Goal: Information Seeking & Learning: Check status

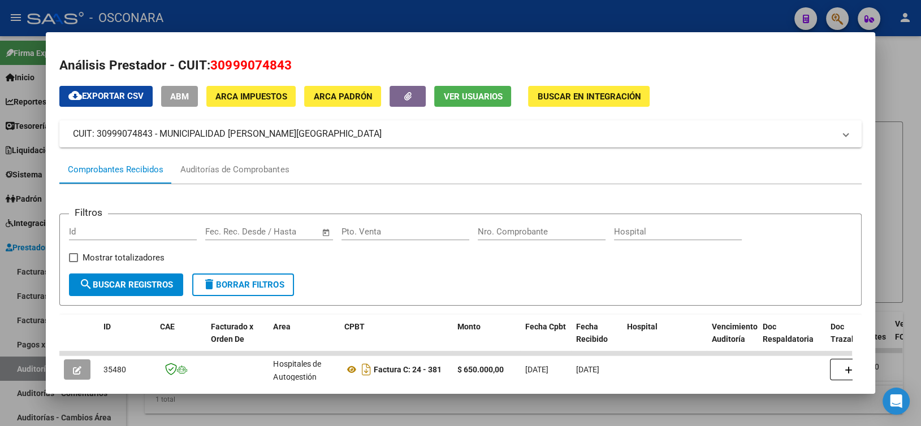
click at [335, 12] on div at bounding box center [460, 213] width 921 height 426
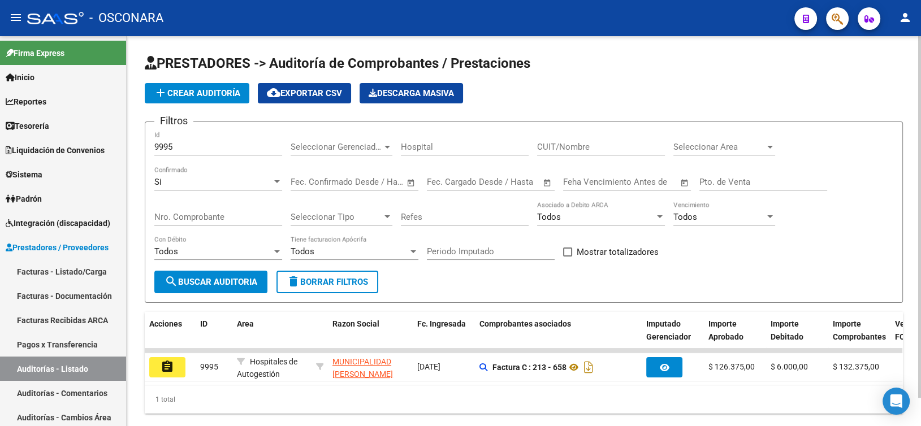
click at [635, 81] on app-list-header "PRESTADORES -> Auditoría de Comprobantes / Prestaciones add Crear Auditoría clo…" at bounding box center [524, 178] width 758 height 249
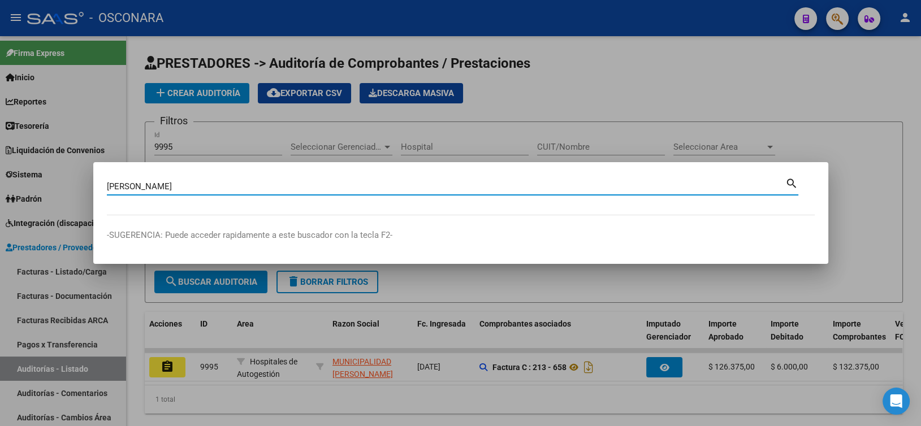
drag, startPoint x: 635, startPoint y: 81, endPoint x: 223, endPoint y: 187, distance: 426.0
click at [223, 187] on input "gisel martinez" at bounding box center [446, 186] width 678 height 10
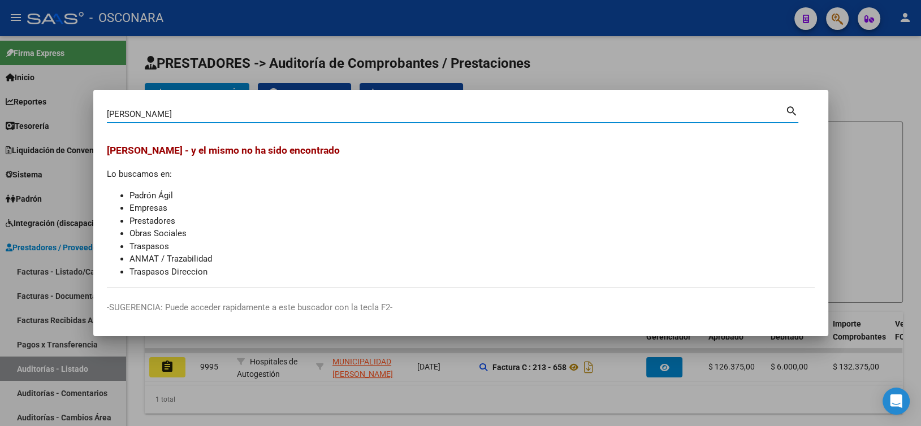
type input "[PERSON_NAME]"
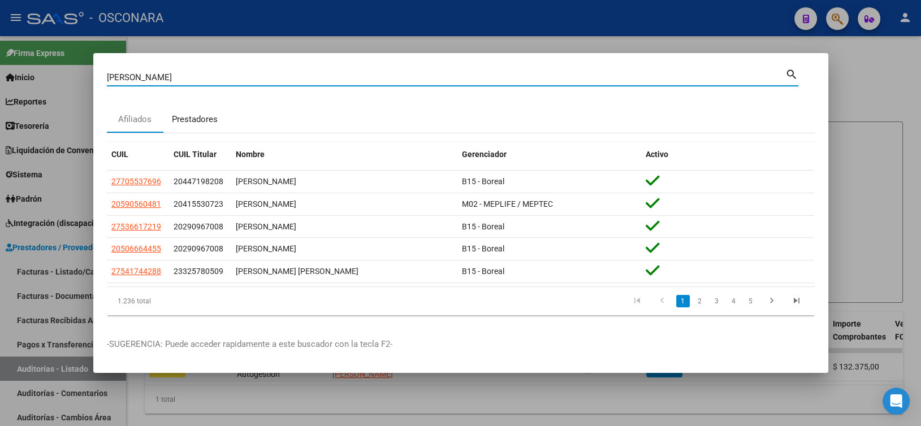
click at [207, 126] on div "Prestadores" at bounding box center [194, 119] width 63 height 27
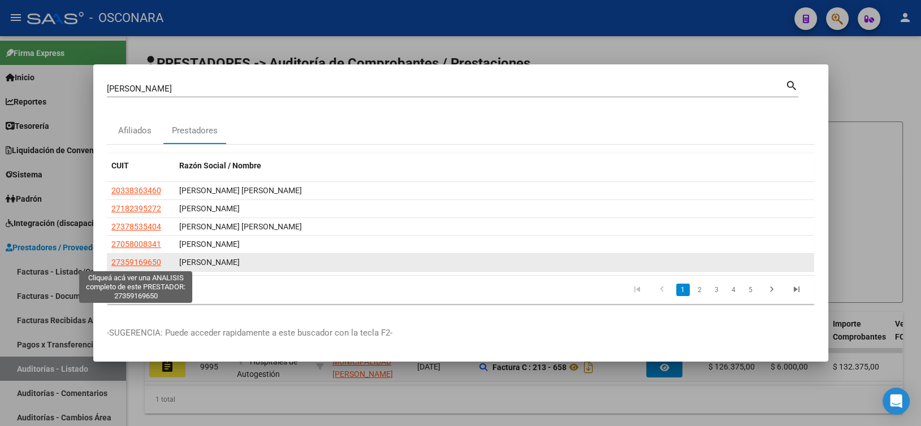
click at [141, 266] on span "27359169650" at bounding box center [136, 262] width 50 height 9
type textarea "27359169650"
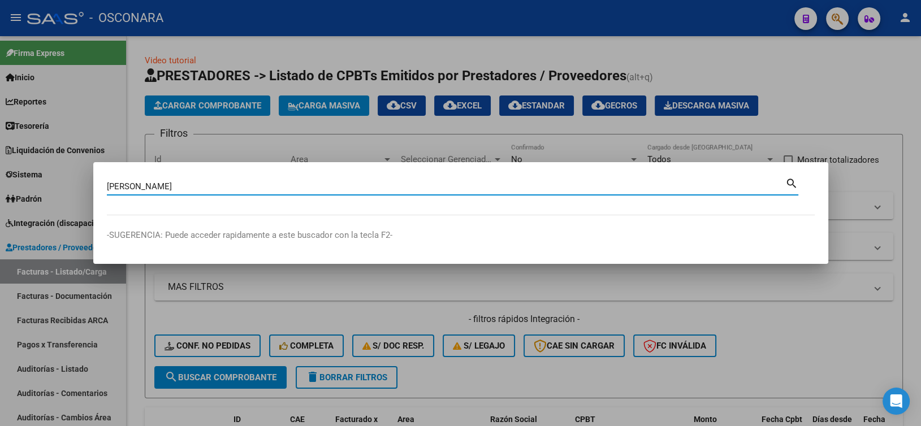
type input "[PERSON_NAME]"
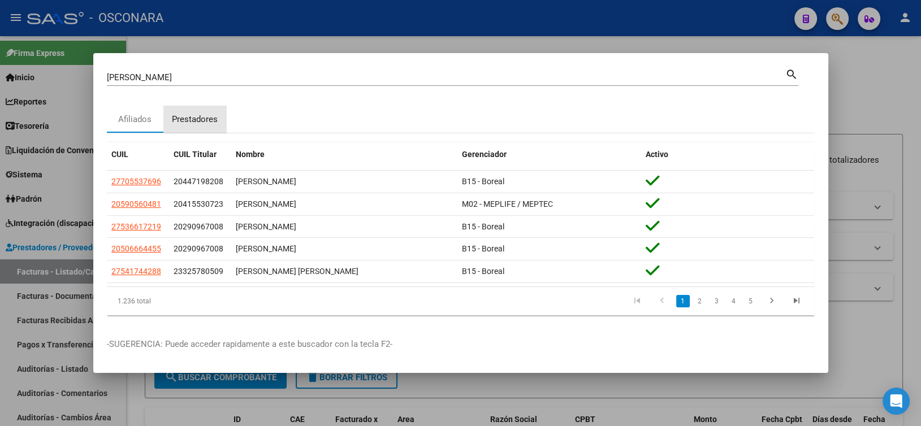
click at [203, 116] on div "Prestadores" at bounding box center [195, 119] width 46 height 13
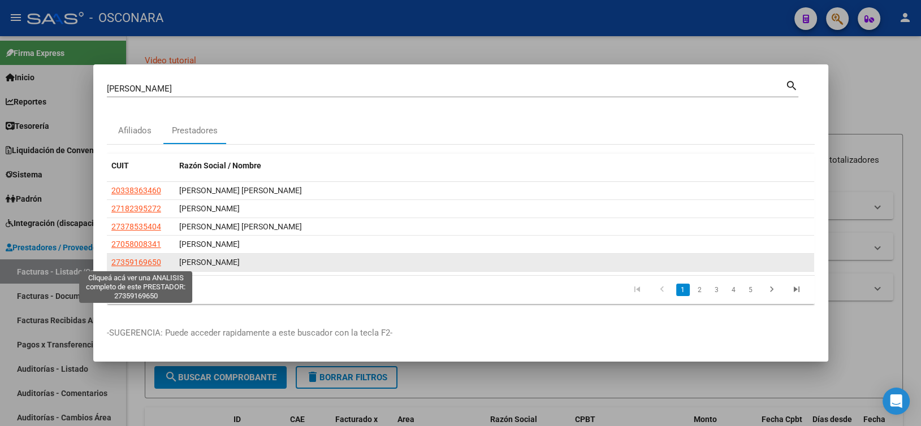
click at [153, 259] on span "27359169650" at bounding box center [136, 262] width 50 height 9
type textarea "27359169650"
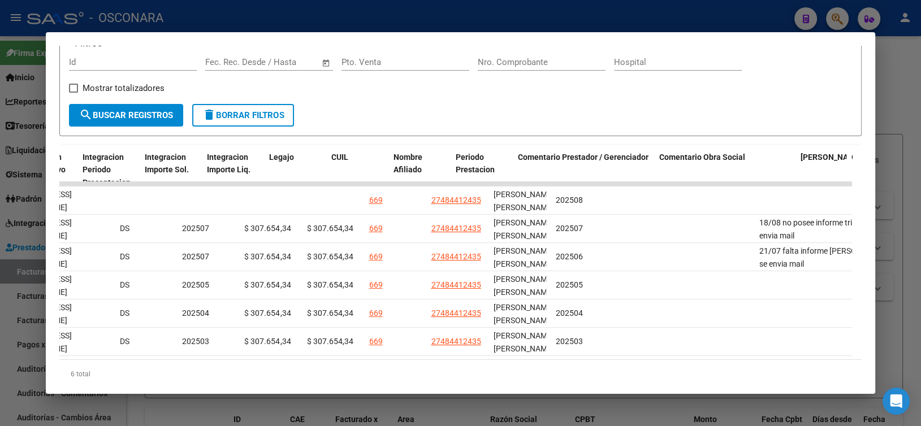
scroll to position [0, 1593]
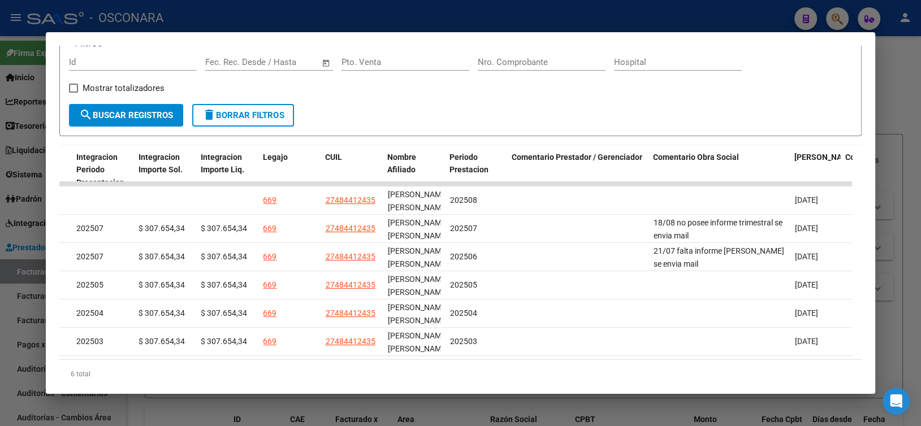
click at [336, 25] on div at bounding box center [460, 213] width 921 height 426
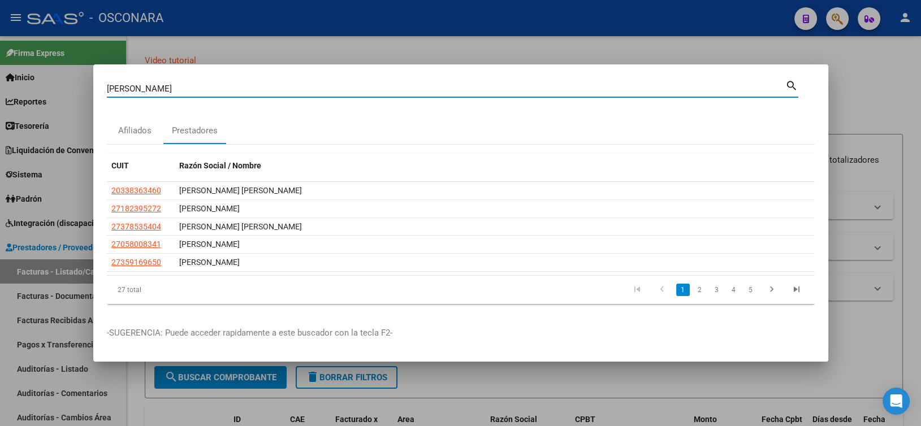
drag, startPoint x: 173, startPoint y: 85, endPoint x: 73, endPoint y: 75, distance: 100.6
click at [79, 76] on div "martinez Buscar (apellido, dni, cuil, nro traspaso, cuit, obra social) search A…" at bounding box center [460, 213] width 921 height 426
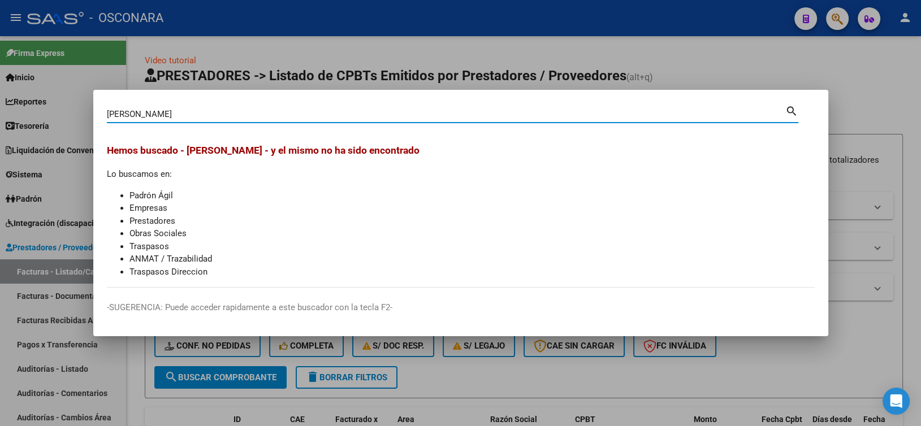
click at [130, 113] on input "carmo gall" at bounding box center [446, 114] width 678 height 10
type input "carmona gall"
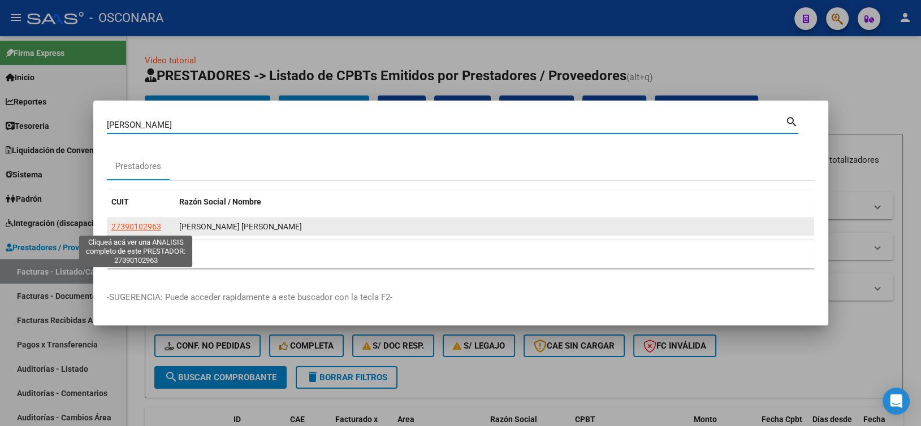
click at [138, 232] on app-link-go-to "27390102963" at bounding box center [136, 226] width 50 height 13
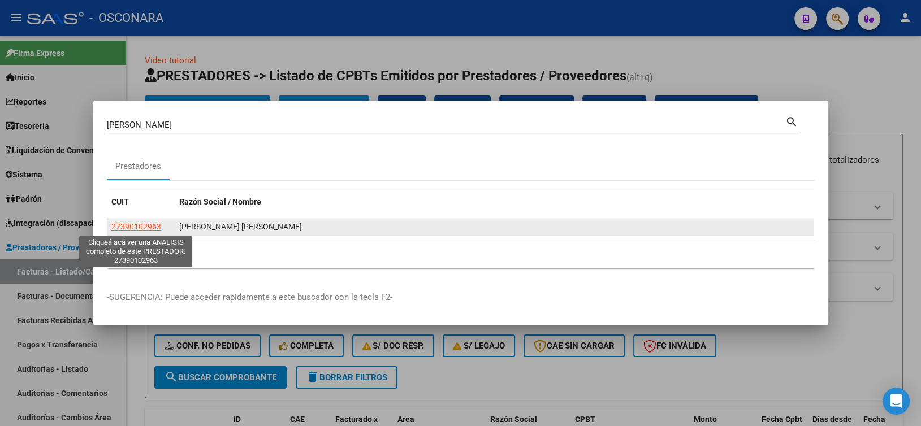
click at [146, 223] on span "27390102963" at bounding box center [136, 226] width 50 height 9
type textarea "27390102963"
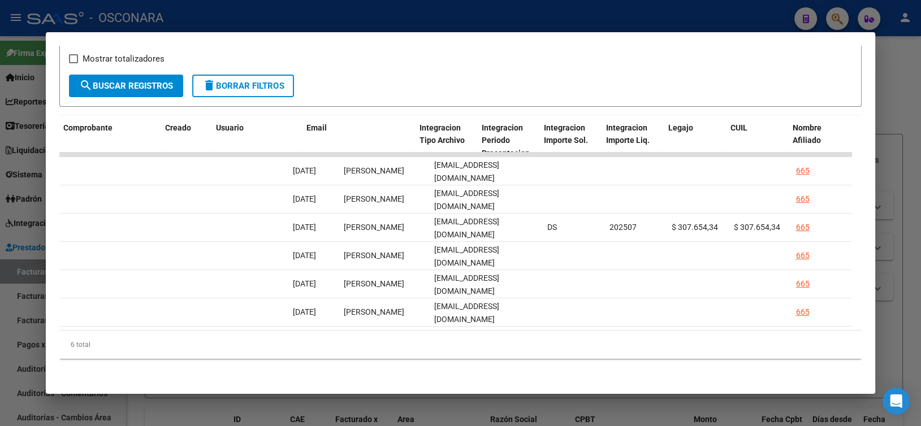
scroll to position [0, 1648]
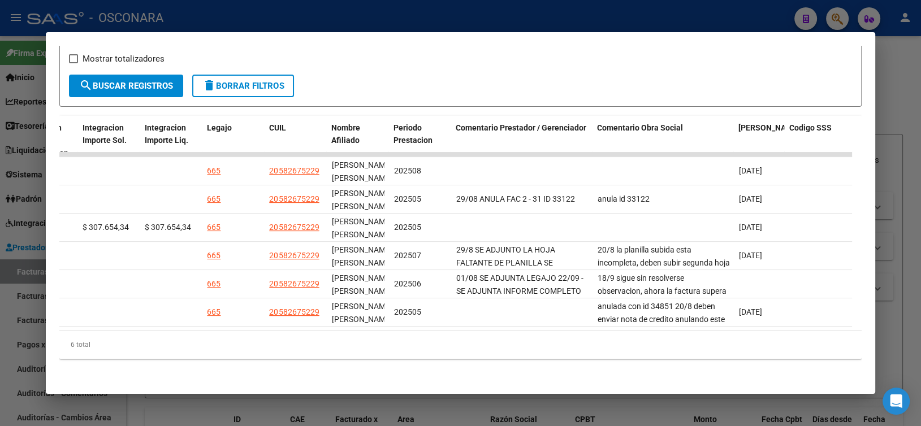
click at [383, 21] on div at bounding box center [460, 213] width 921 height 426
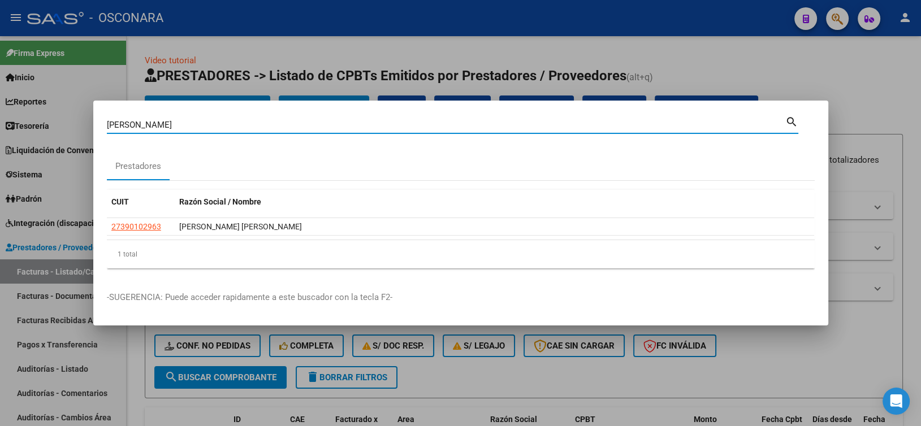
drag, startPoint x: 202, startPoint y: 123, endPoint x: 64, endPoint y: 98, distance: 140.1
click at [64, 98] on div "carmona gall Buscar (apellido, dni, cuil, nro traspaso, cuit, obra social) sear…" at bounding box center [460, 213] width 921 height 426
type input "selman"
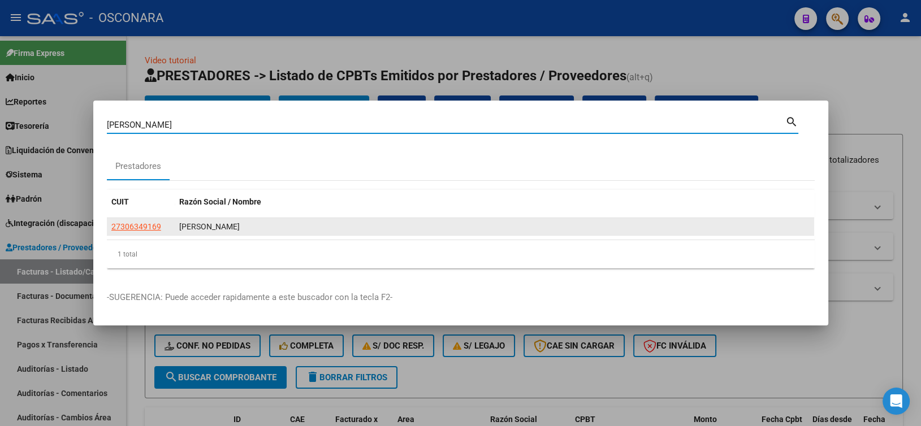
click at [135, 225] on span "27306349169" at bounding box center [136, 226] width 50 height 9
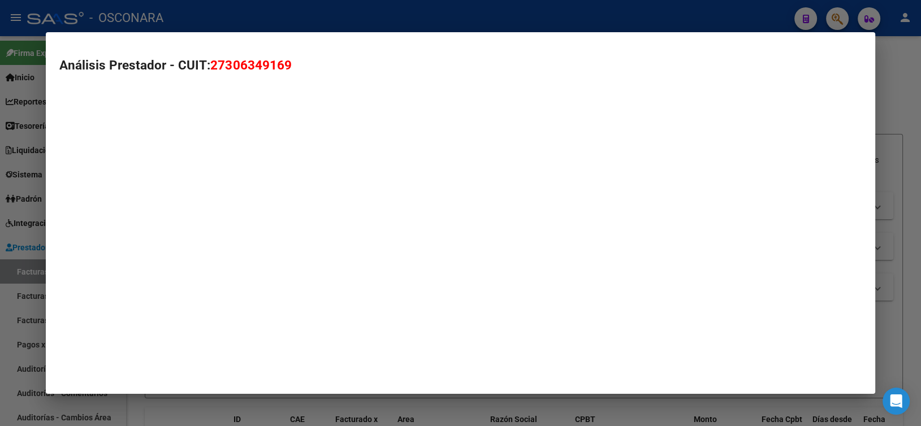
type textarea "27306349169"
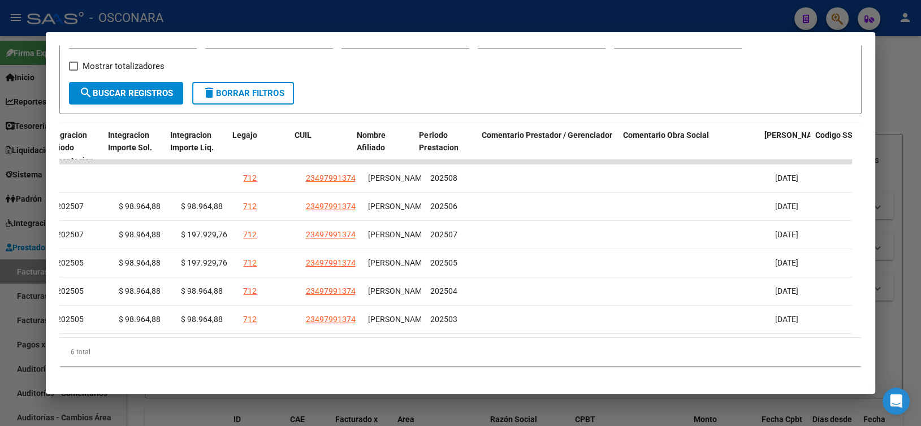
scroll to position [0, 1623]
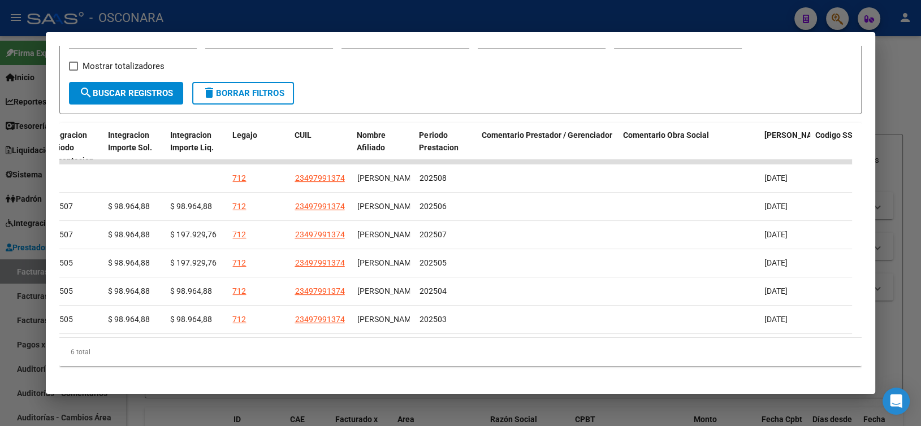
click at [297, 33] on mat-dialog-container "Análisis Prestador - CUIT: 27306349169 cloud_download Exportar CSV ABM ARCA Imp…" at bounding box center [460, 213] width 828 height 362
click at [302, 28] on div at bounding box center [460, 213] width 921 height 426
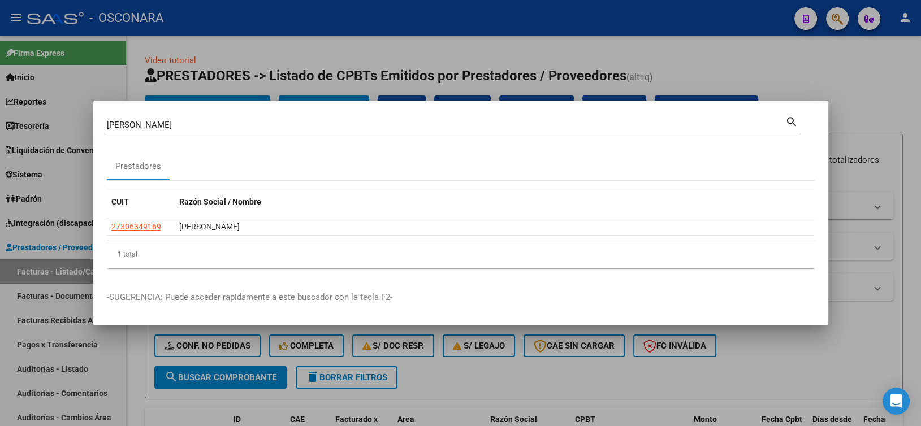
drag, startPoint x: 162, startPoint y: 119, endPoint x: 141, endPoint y: 126, distance: 22.2
click at [141, 126] on div "selman Buscar (apellido, dni, cuil, nro traspaso, cuit, obra social)" at bounding box center [446, 124] width 678 height 17
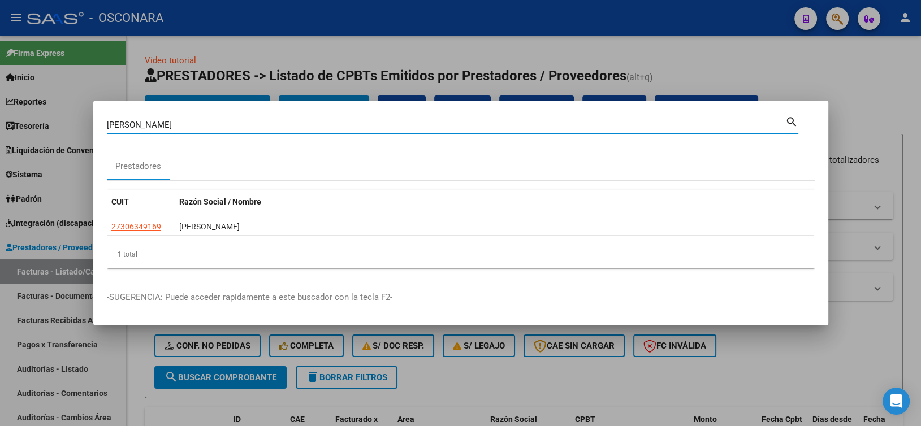
drag, startPoint x: 123, startPoint y: 123, endPoint x: 66, endPoint y: 110, distance: 58.4
click at [70, 111] on div "selman Buscar (apellido, dni, cuil, nro traspaso, cuit, obra social) search Pre…" at bounding box center [460, 213] width 921 height 426
type input "hortas"
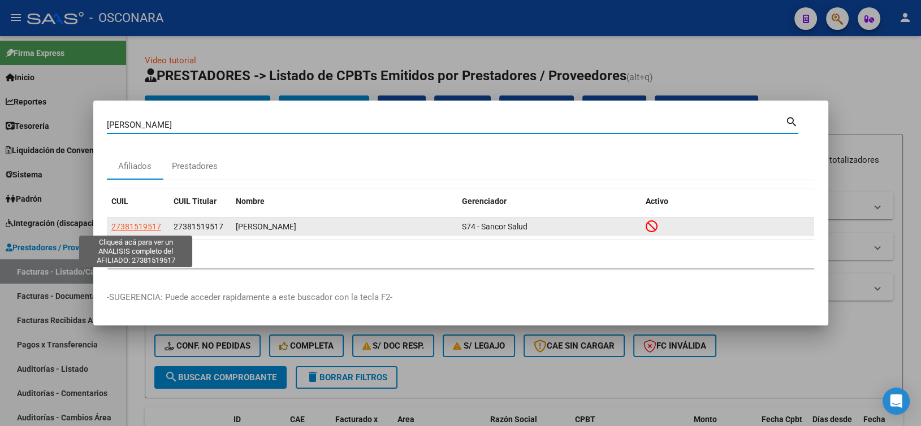
click at [141, 226] on span "27381519517" at bounding box center [136, 226] width 50 height 9
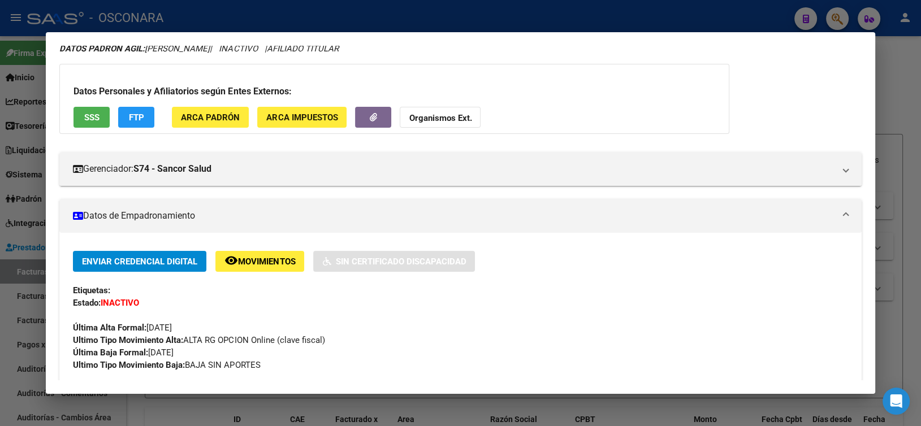
scroll to position [0, 0]
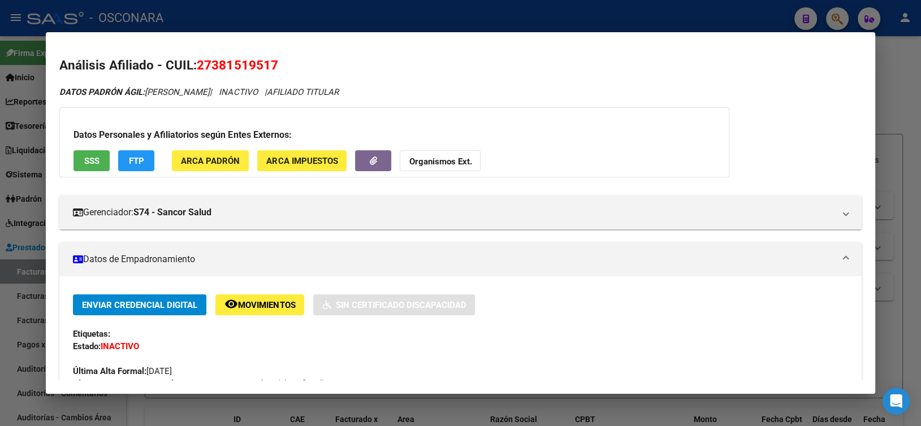
click at [300, 24] on div at bounding box center [460, 213] width 921 height 426
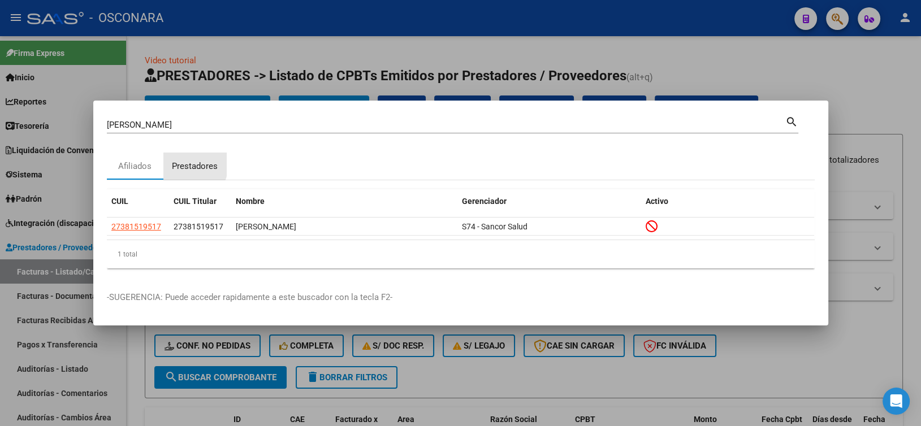
click at [182, 164] on div "Prestadores" at bounding box center [195, 166] width 46 height 13
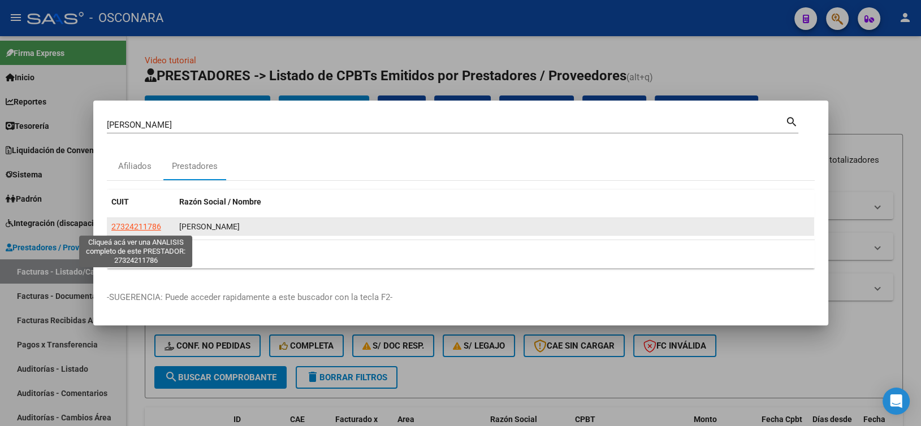
click at [138, 229] on span "27324211786" at bounding box center [136, 226] width 50 height 9
type textarea "27324211786"
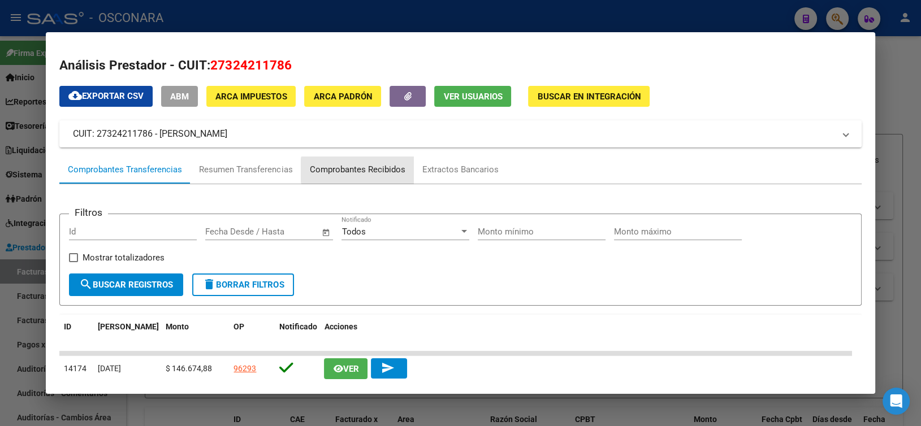
click at [359, 170] on div "Comprobantes Recibidos" at bounding box center [357, 169] width 96 height 13
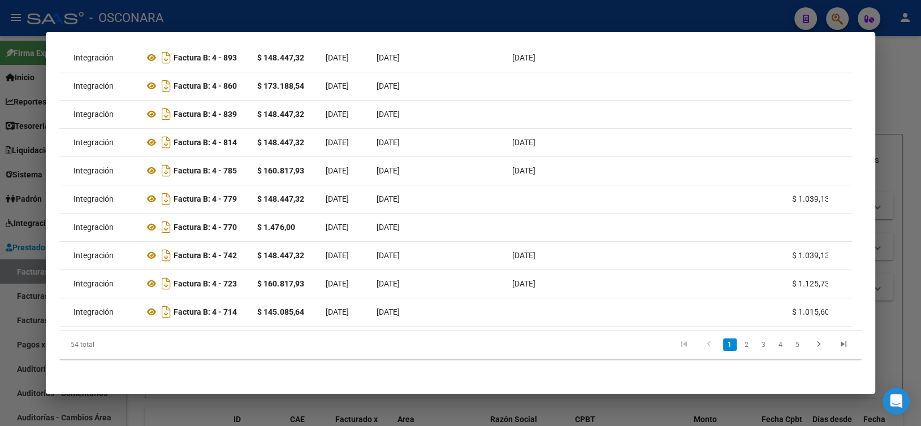
scroll to position [150, 0]
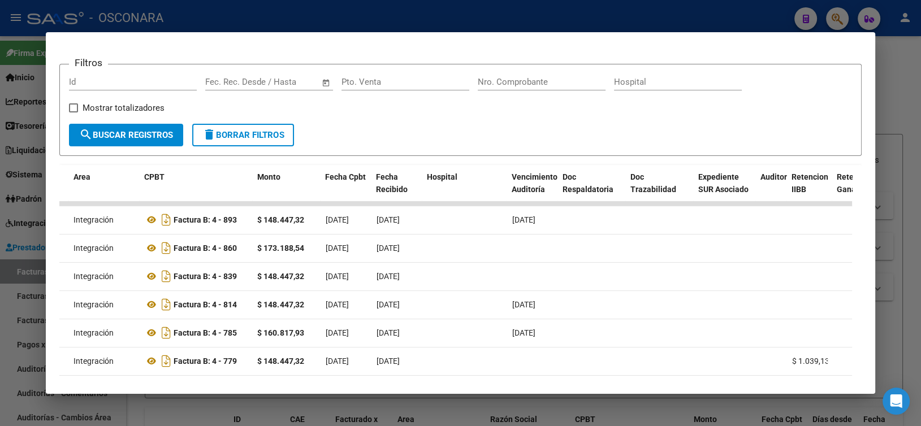
click at [210, 16] on div at bounding box center [460, 213] width 921 height 426
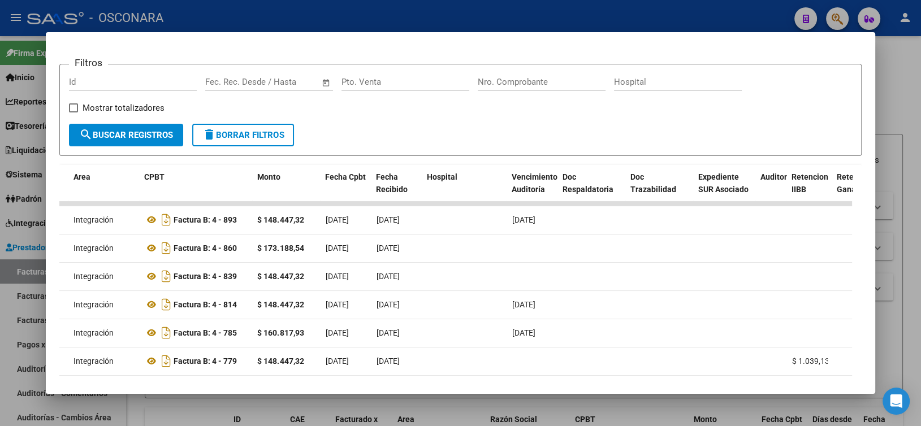
click at [212, 19] on div at bounding box center [460, 213] width 921 height 426
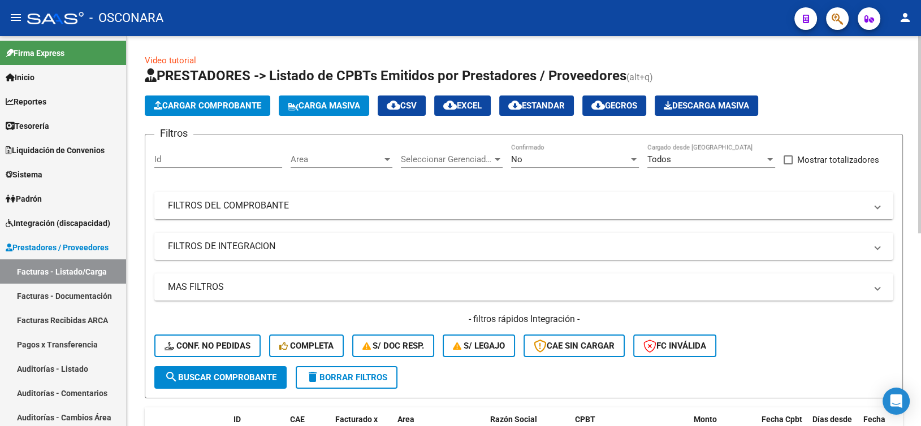
click at [301, 213] on mat-expansion-panel-header "FILTROS DEL COMPROBANTE" at bounding box center [523, 205] width 739 height 27
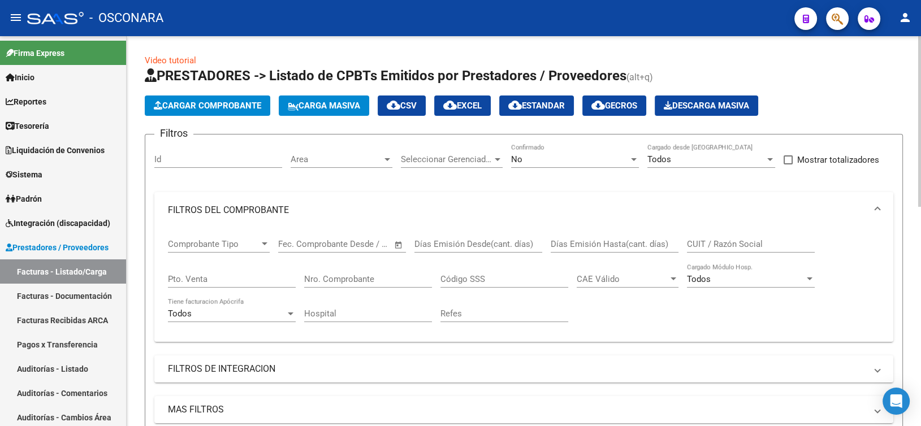
click at [531, 158] on div "No" at bounding box center [570, 159] width 118 height 10
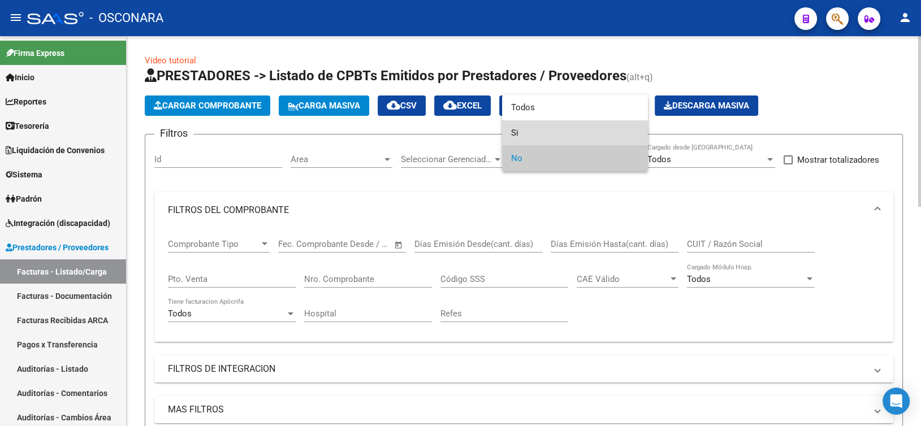
drag, startPoint x: 531, startPoint y: 135, endPoint x: 304, endPoint y: 300, distance: 280.0
click at [530, 137] on span "Si" at bounding box center [575, 132] width 128 height 25
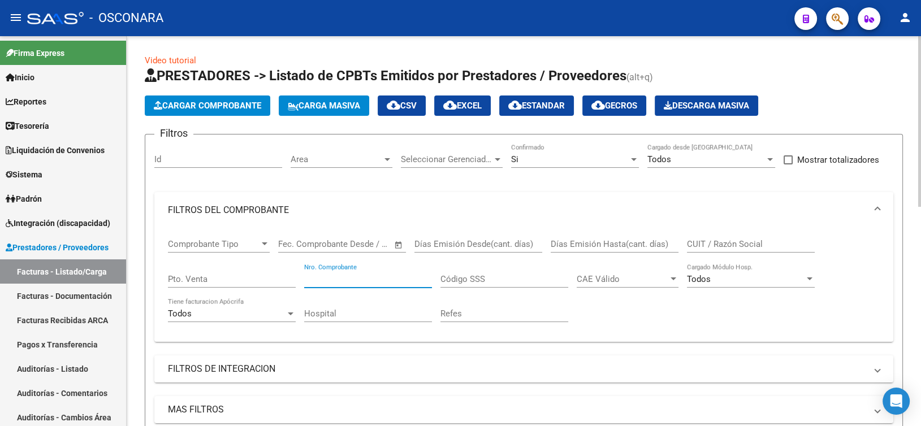
click at [325, 276] on input "Nro. Comprobante" at bounding box center [368, 279] width 128 height 10
type input "9"
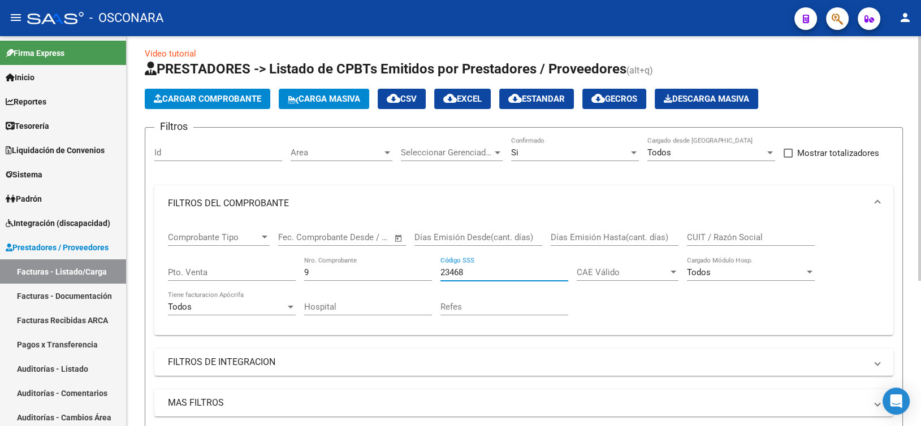
scroll to position [5, 0]
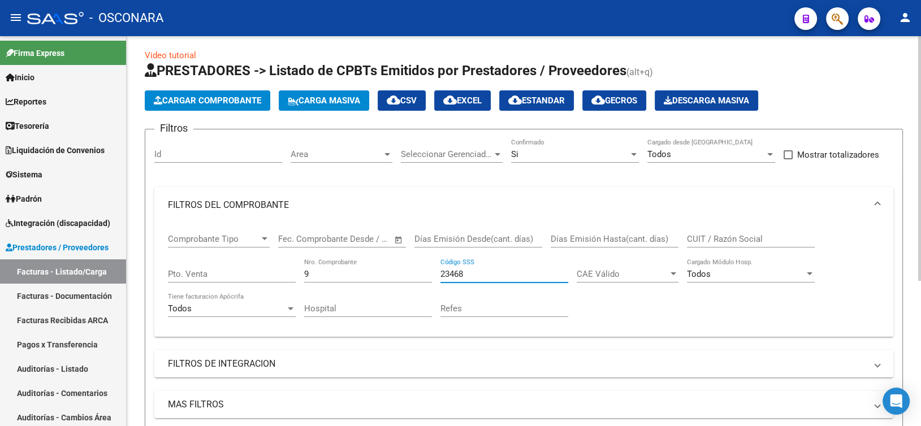
type input "23468"
click at [554, 158] on div "Si" at bounding box center [570, 154] width 118 height 10
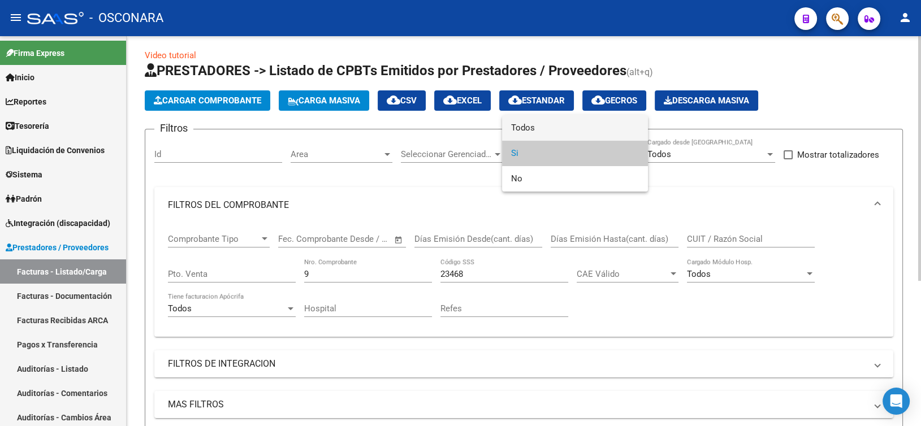
click at [534, 121] on span "Todos" at bounding box center [575, 127] width 128 height 25
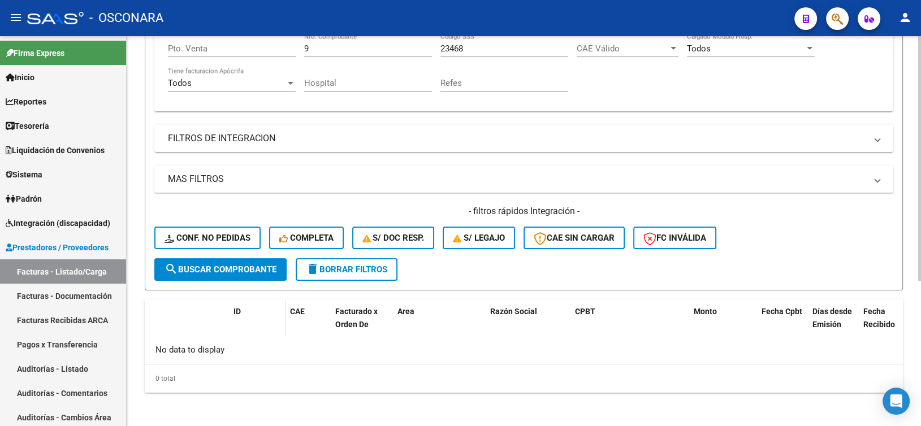
scroll to position [231, 0]
drag, startPoint x: 238, startPoint y: 280, endPoint x: 244, endPoint y: 277, distance: 6.3
click at [241, 278] on form "Filtros Id Area Area Seleccionar Gerenciador Seleccionar Gerenciador Todos Conf…" at bounding box center [524, 96] width 758 height 387
click at [251, 272] on button "search Buscar Comprobante" at bounding box center [220, 269] width 132 height 23
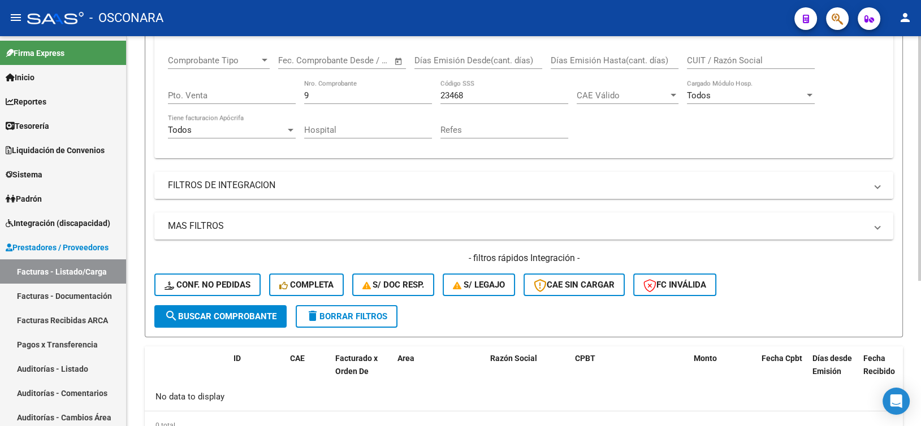
scroll to position [62, 0]
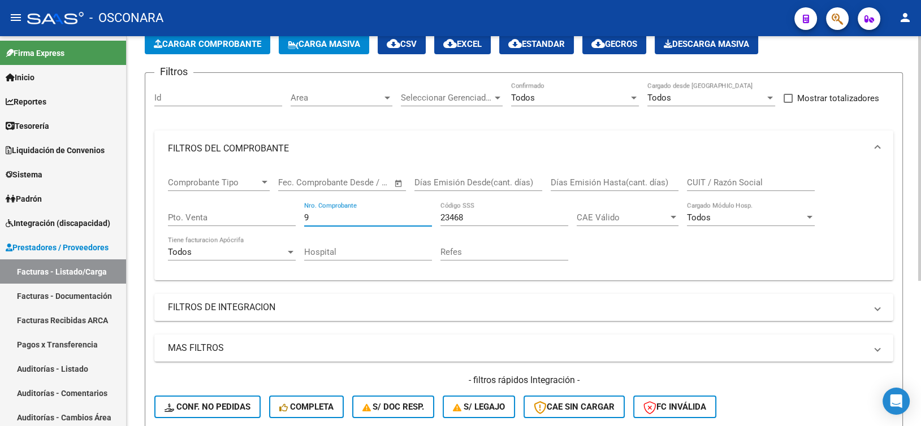
drag, startPoint x: 312, startPoint y: 212, endPoint x: 293, endPoint y: 215, distance: 18.9
click at [294, 215] on div "Comprobante Tipo Comprobante Tipo Fecha inicio – Fecha fin Fec. Comprobante Des…" at bounding box center [524, 219] width 712 height 105
type input "44"
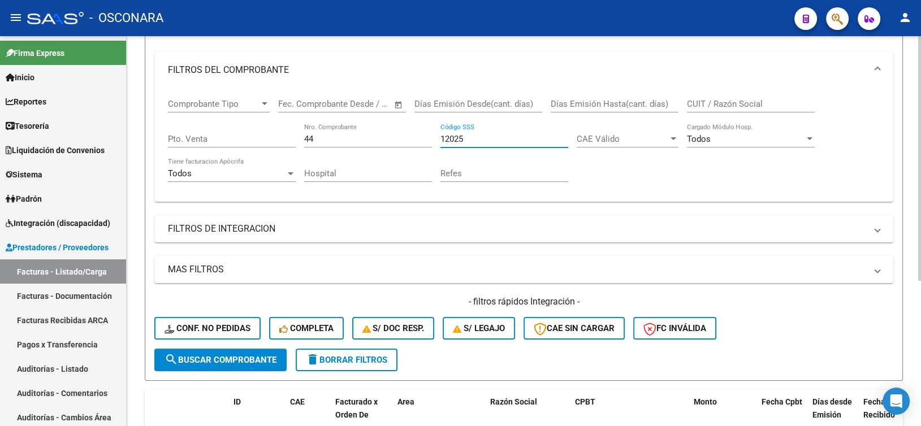
scroll to position [5, 0]
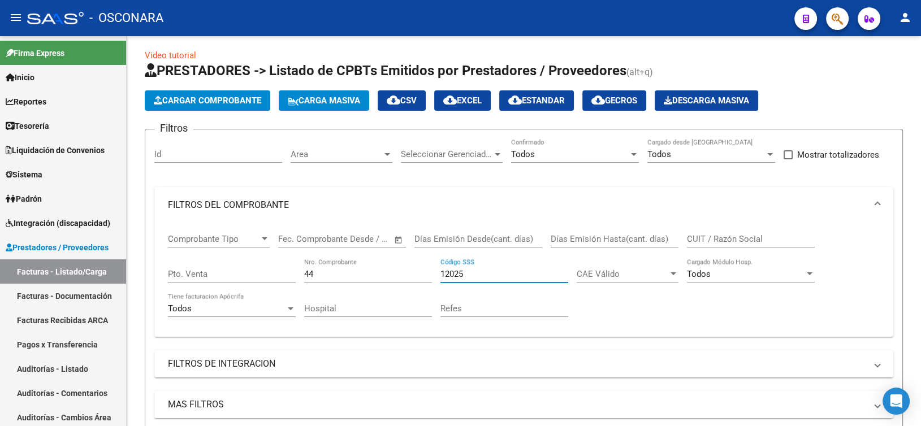
type input "12025"
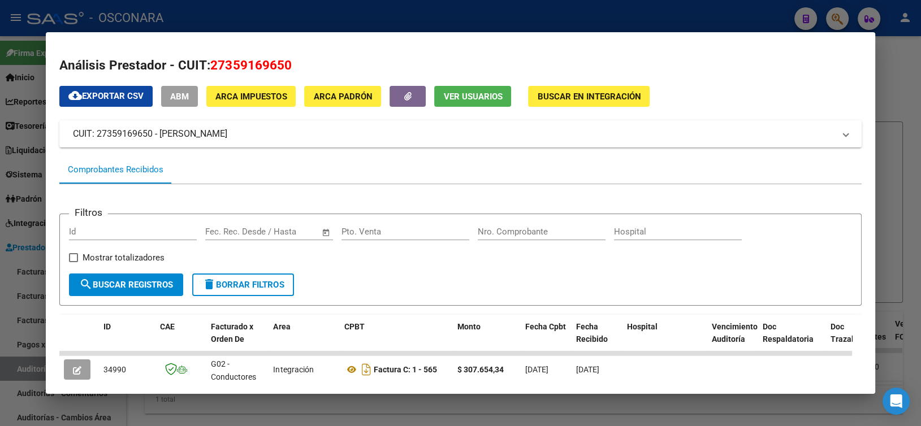
click at [367, 16] on div at bounding box center [460, 213] width 921 height 426
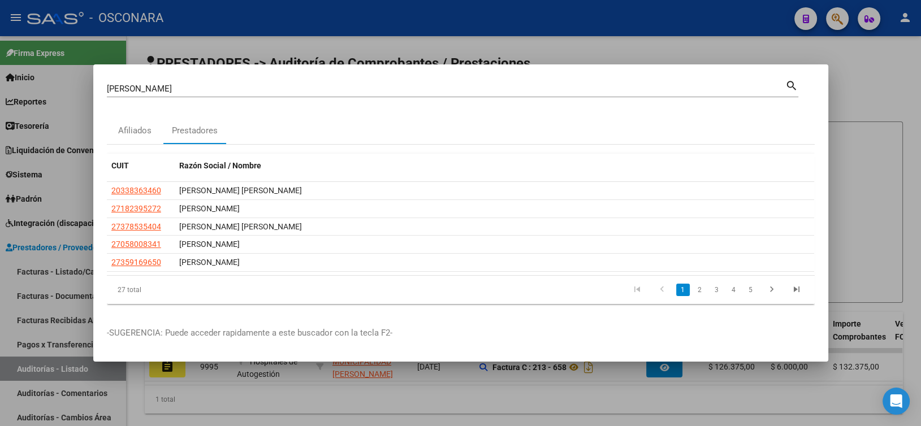
drag, startPoint x: 147, startPoint y: 94, endPoint x: 83, endPoint y: 80, distance: 66.5
click at [83, 80] on div "[PERSON_NAME] (apellido, dni, cuil, [PERSON_NAME], cuit, obra social) search Af…" at bounding box center [460, 213] width 921 height 426
click at [147, 92] on input "[PERSON_NAME]" at bounding box center [446, 89] width 678 height 10
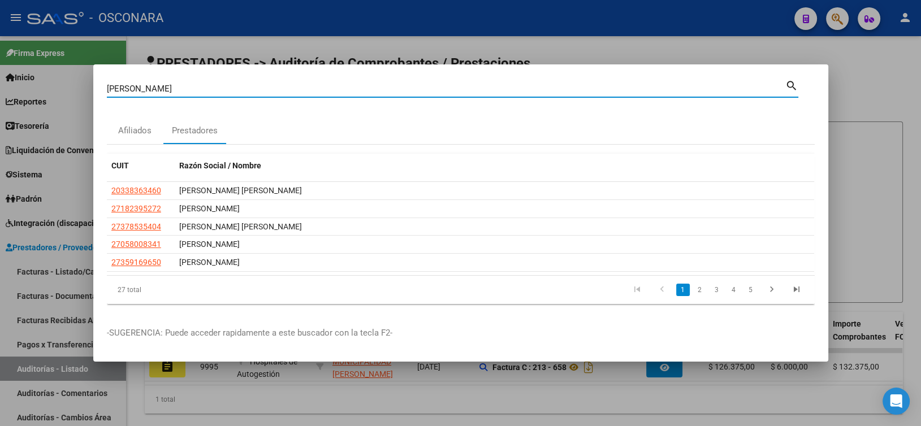
click at [147, 91] on input "[PERSON_NAME]" at bounding box center [446, 89] width 678 height 10
type input "bergantin"
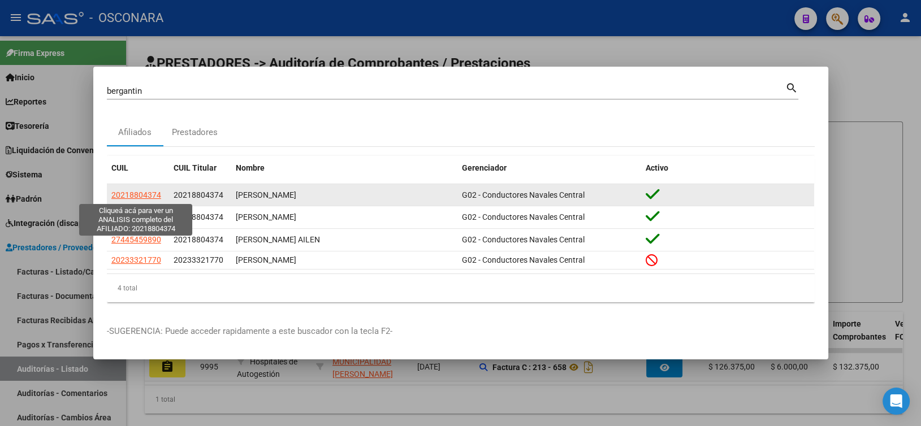
click at [151, 192] on span "20218804374" at bounding box center [136, 194] width 50 height 9
type textarea "20218804374"
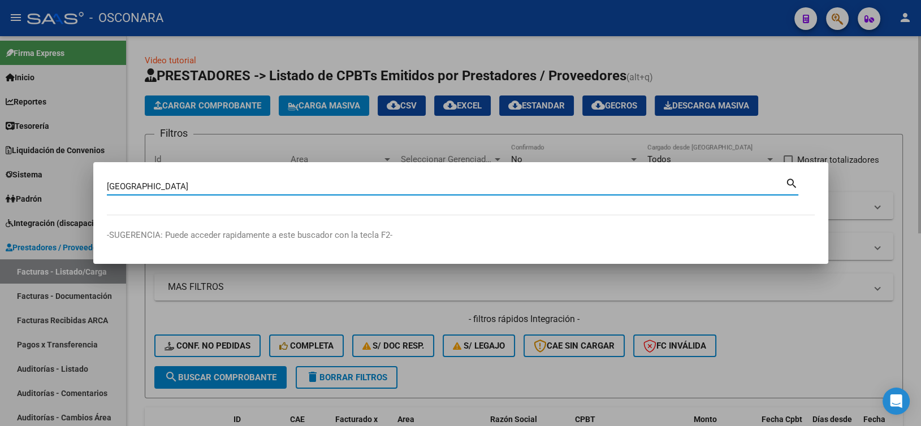
type input "[GEOGRAPHIC_DATA]"
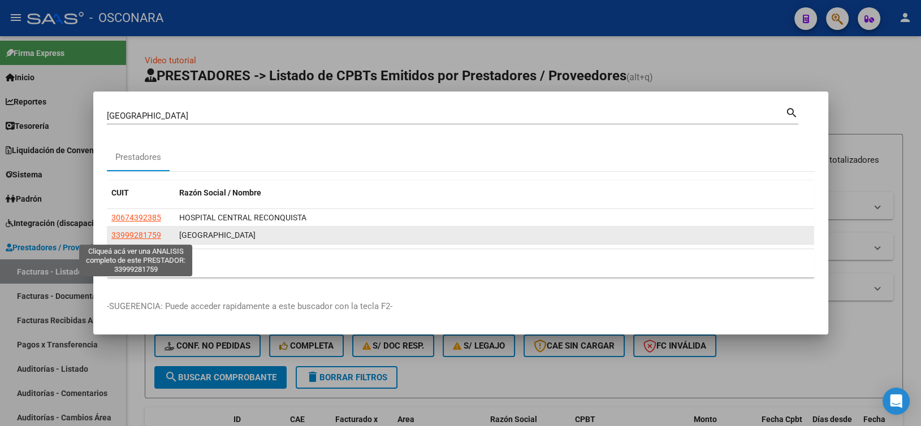
click at [114, 236] on span "33999281759" at bounding box center [136, 235] width 50 height 9
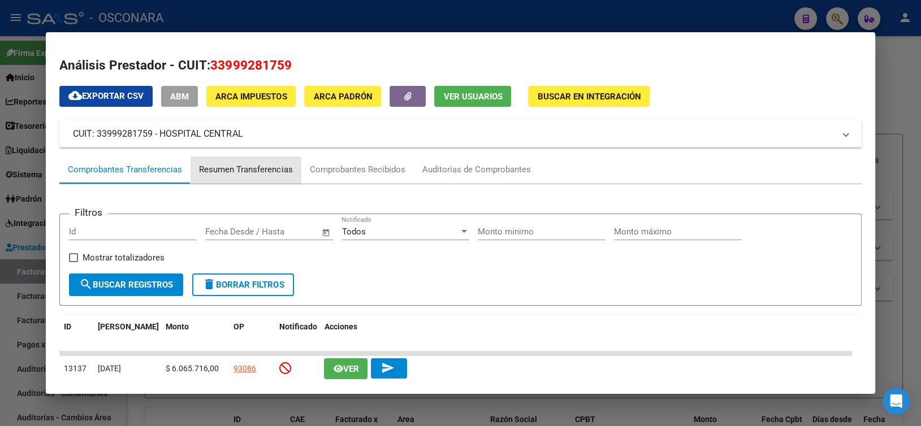
click at [233, 171] on div "Resumen Transferencias" at bounding box center [245, 169] width 93 height 13
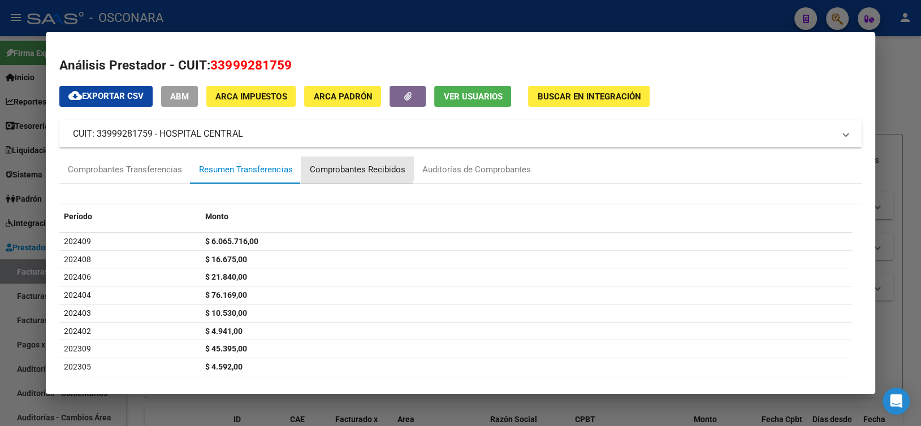
click at [342, 164] on div "Comprobantes Recibidos" at bounding box center [357, 169] width 96 height 13
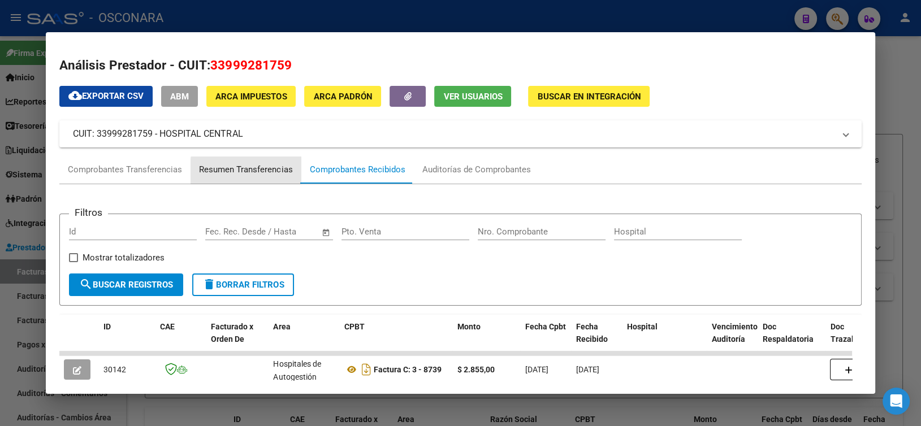
click at [275, 172] on div "Resumen Transferencias" at bounding box center [245, 169] width 93 height 13
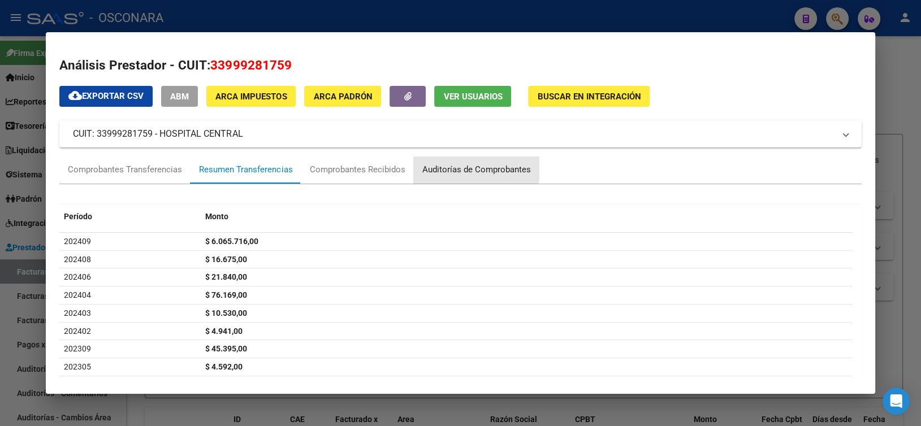
click at [458, 166] on div "Auditorías de Comprobantes" at bounding box center [476, 169] width 109 height 13
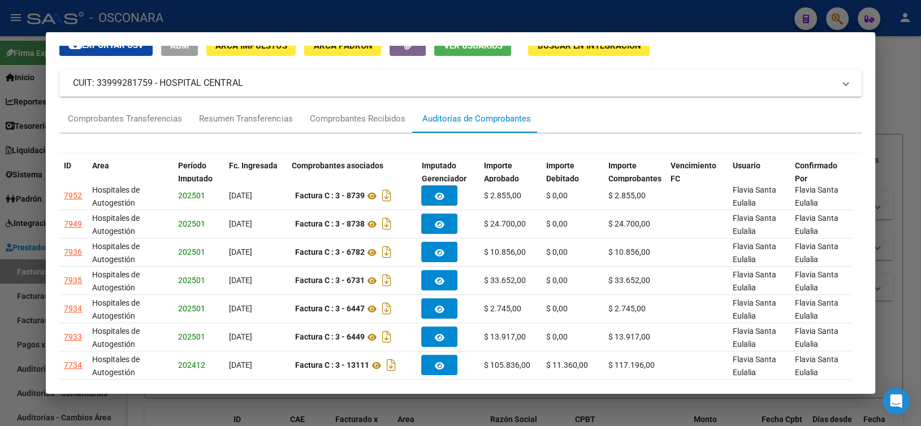
scroll to position [19, 0]
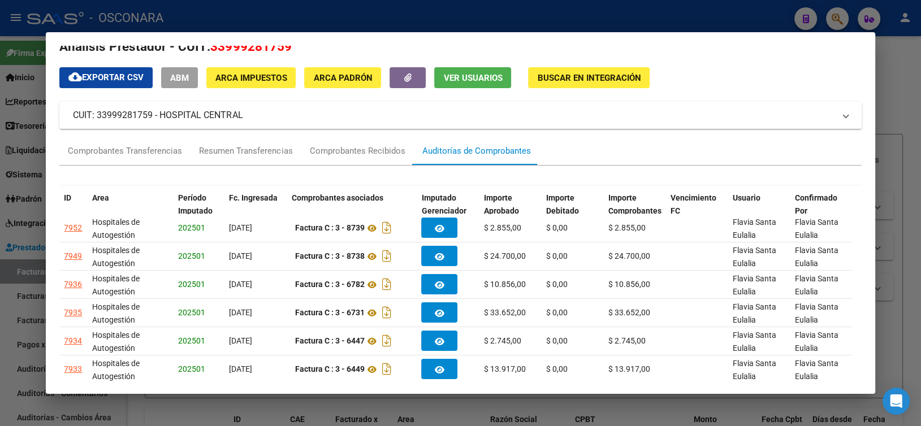
click at [307, 121] on mat-panel-title "CUIT: 33999281759 - HOSPITAL CENTRAL" at bounding box center [453, 116] width 761 height 14
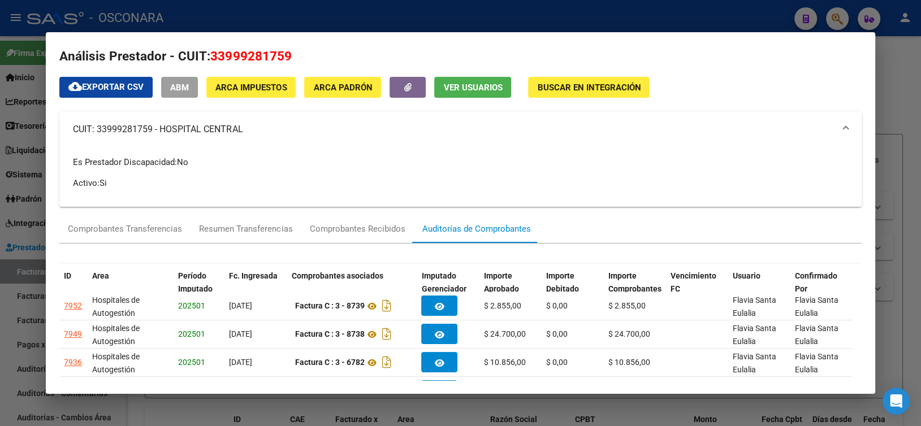
scroll to position [0, 0]
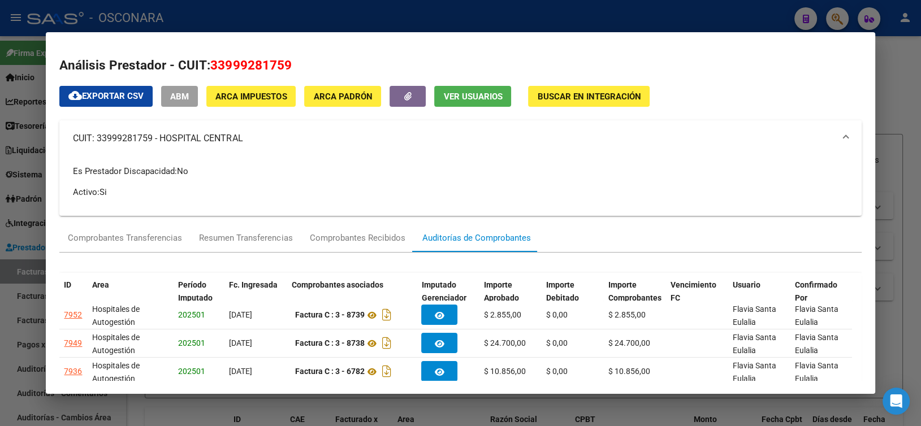
click at [119, 138] on mat-panel-title "CUIT: 33999281759 - HOSPITAL CENTRAL" at bounding box center [453, 139] width 761 height 14
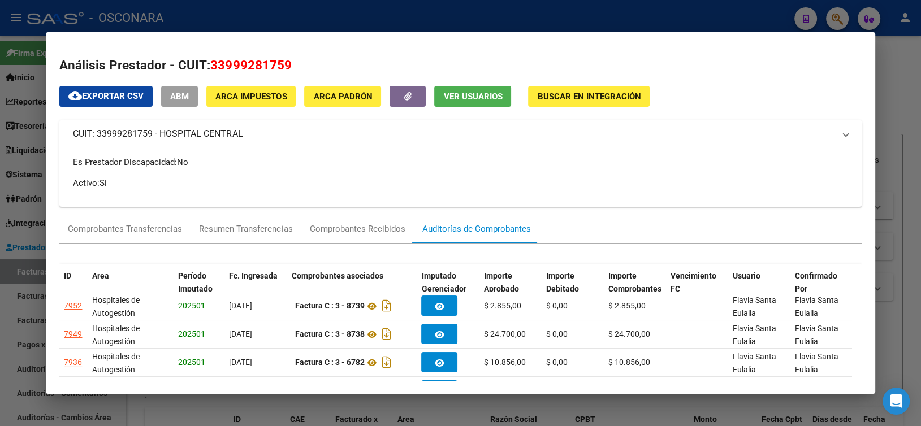
click at [119, 138] on mat-panel-title "CUIT: 33999281759 - HOSPITAL CENTRAL" at bounding box center [453, 134] width 761 height 14
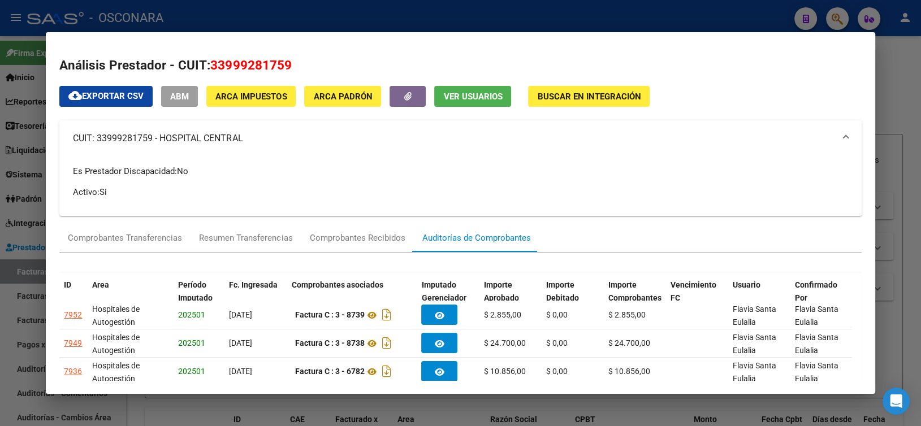
copy mat-panel-title "33999281759"
